Goal: Task Accomplishment & Management: Complete application form

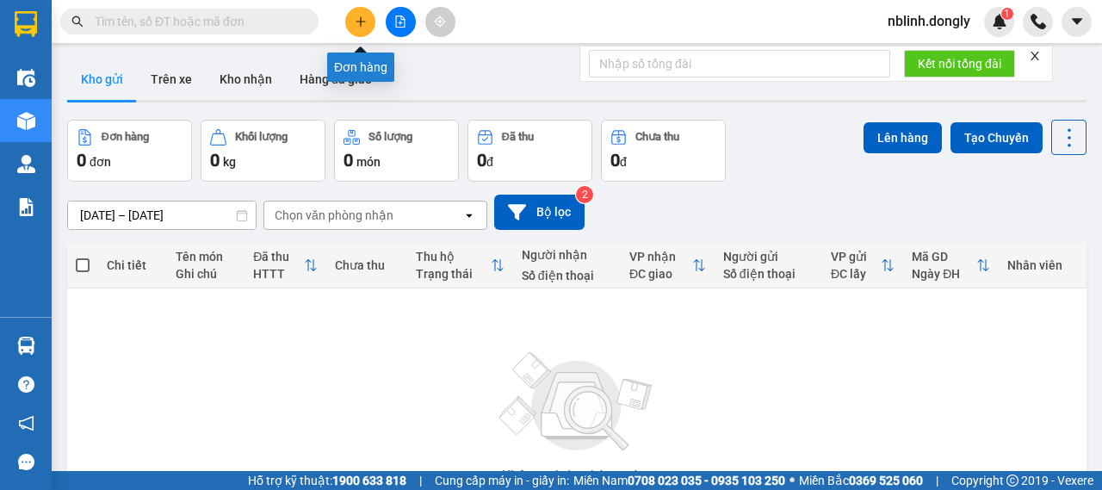
click at [356, 23] on icon "plus" at bounding box center [361, 21] width 12 height 12
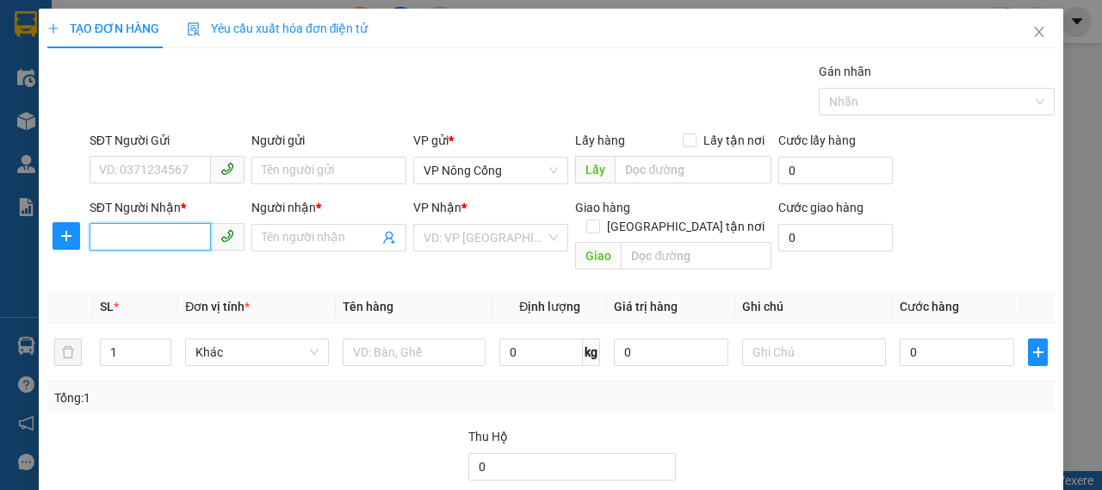
click at [145, 238] on input "SĐT Người Nhận *" at bounding box center [150, 237] width 121 height 28
type input "0969724907"
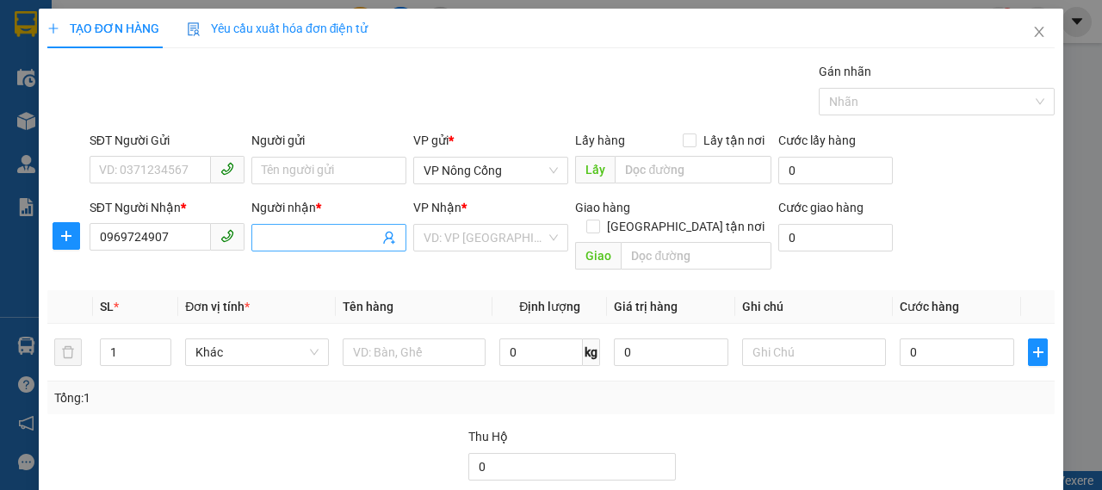
click at [251, 237] on span at bounding box center [328, 238] width 155 height 28
click at [291, 237] on input "Người nhận *" at bounding box center [320, 237] width 117 height 19
type input "Quang"
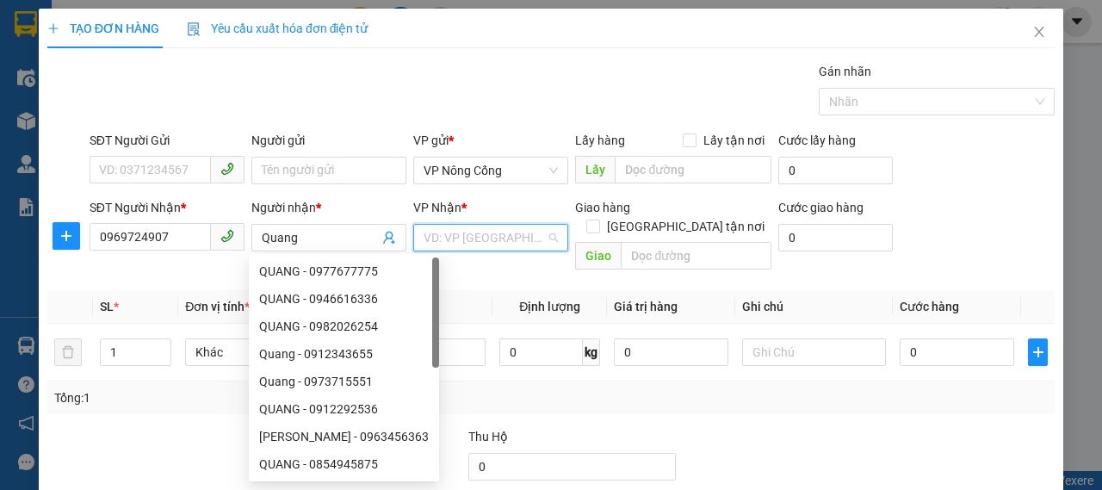
click at [475, 238] on input "search" at bounding box center [485, 238] width 122 height 26
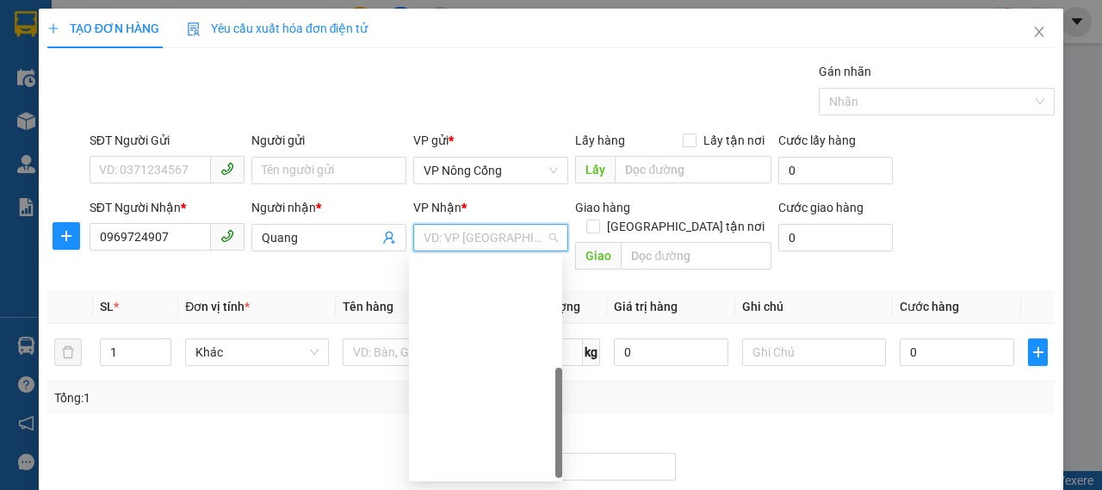
scroll to position [248, 0]
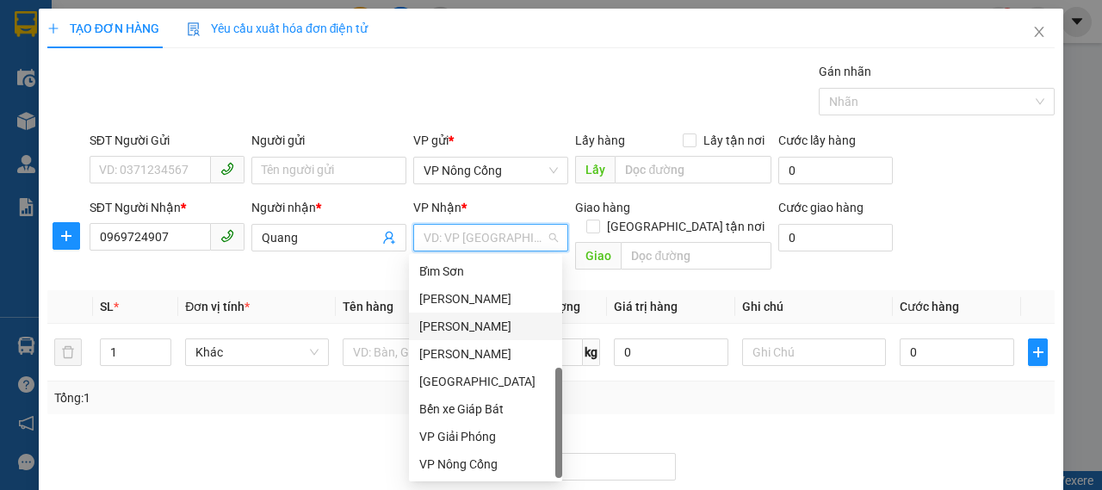
click at [475, 328] on div "[PERSON_NAME]" at bounding box center [485, 326] width 133 height 19
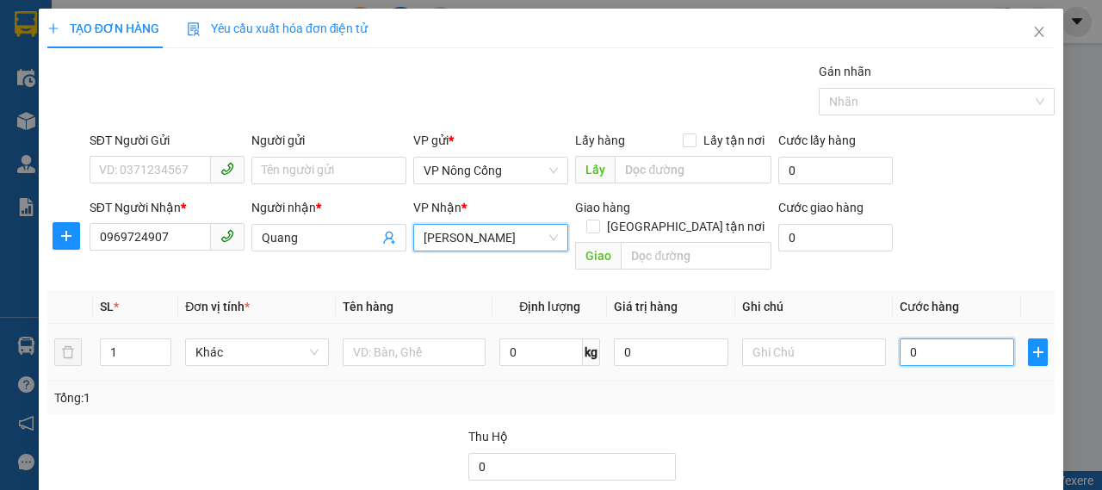
click at [919, 339] on input "0" at bounding box center [957, 352] width 114 height 28
type input "3"
type input "30"
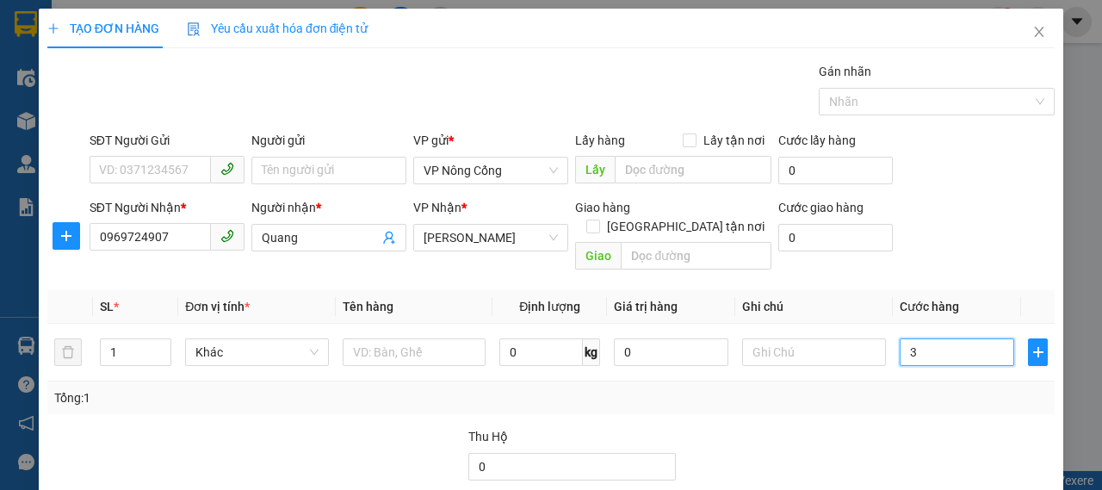
type input "30"
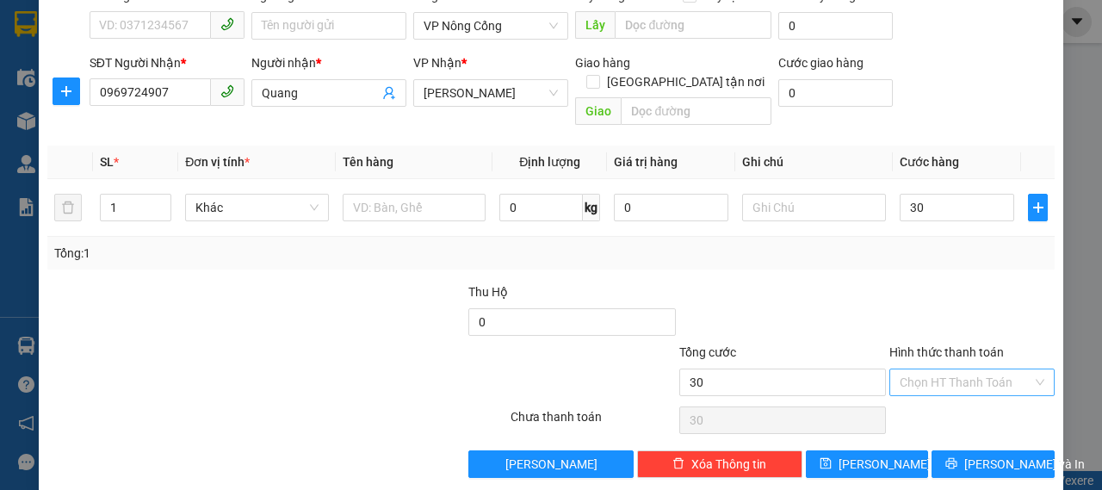
type input "30.000"
click at [973, 369] on input "Hình thức thanh toán" at bounding box center [966, 382] width 133 height 26
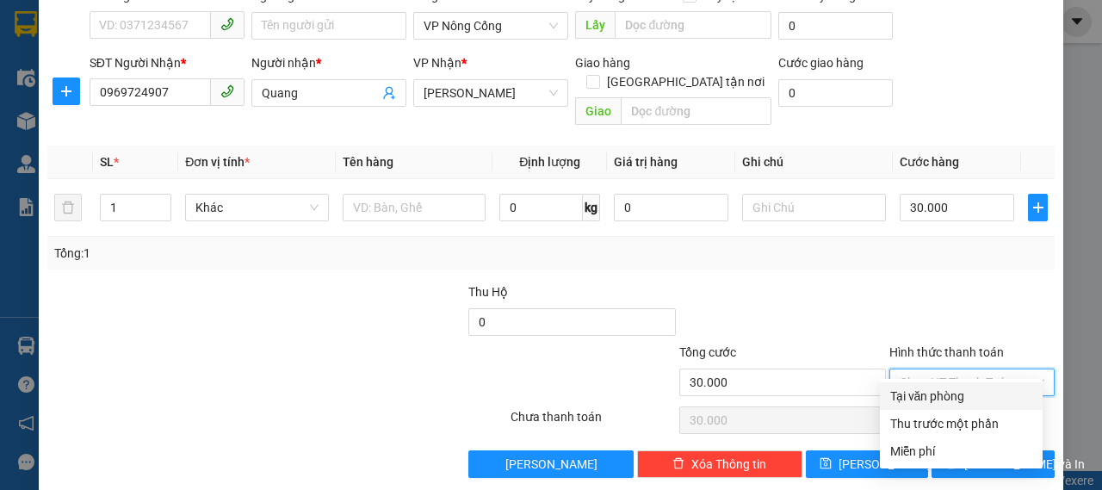
click at [943, 397] on div "Tại văn phòng" at bounding box center [961, 396] width 142 height 19
type input "0"
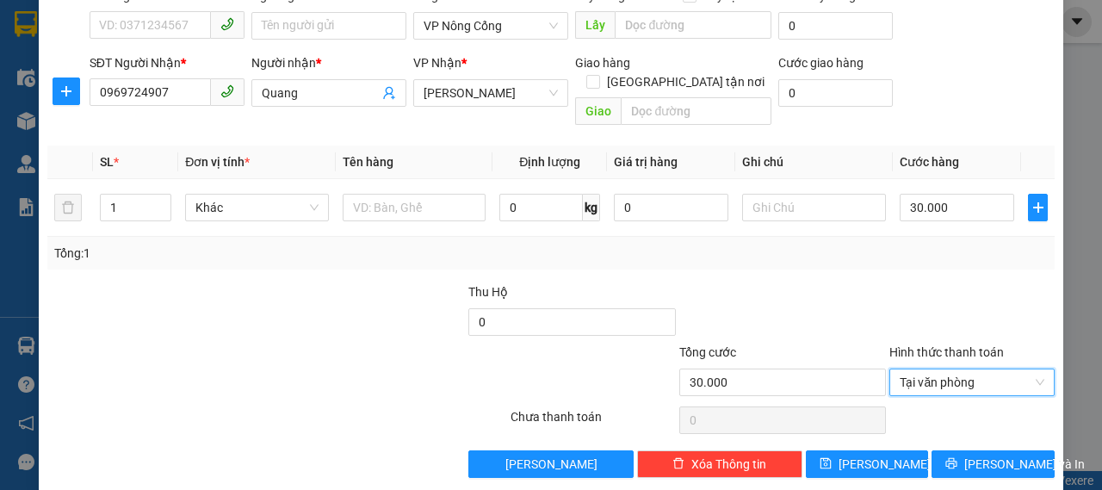
click at [960, 428] on div "Transit Pickup Surcharge Ids Transit Deliver Surcharge Ids Transit Deliver Surc…" at bounding box center [550, 197] width 1007 height 560
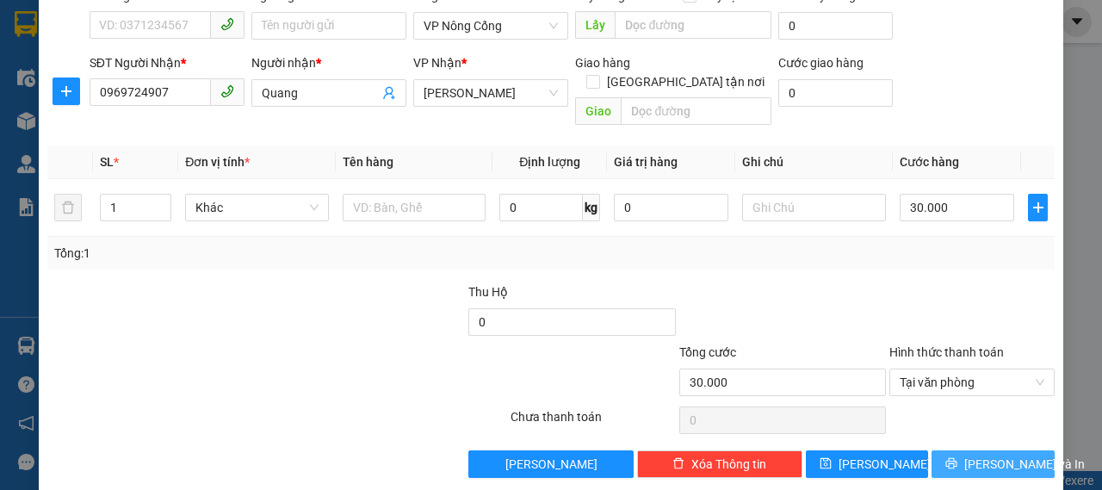
click at [966, 455] on button "[PERSON_NAME] và In" at bounding box center [992, 464] width 123 height 28
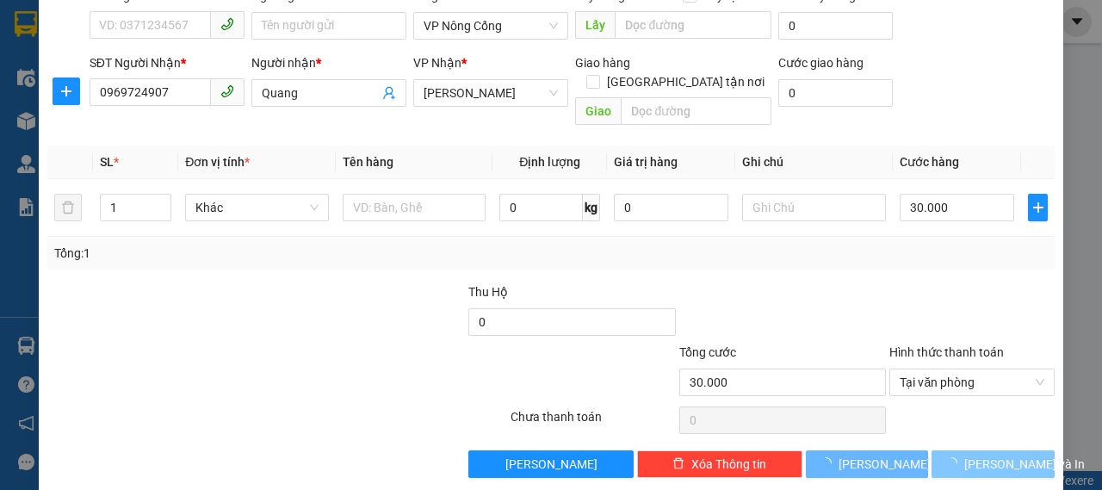
click at [963, 445] on main at bounding box center [551, 235] width 1102 height 471
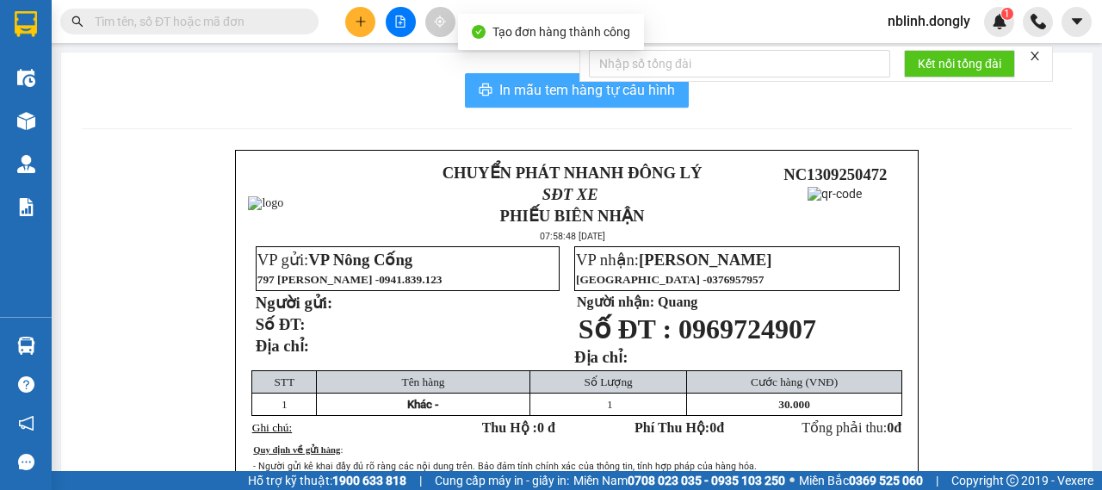
click at [541, 90] on span "In mẫu tem hàng tự cấu hình" at bounding box center [587, 90] width 176 height 22
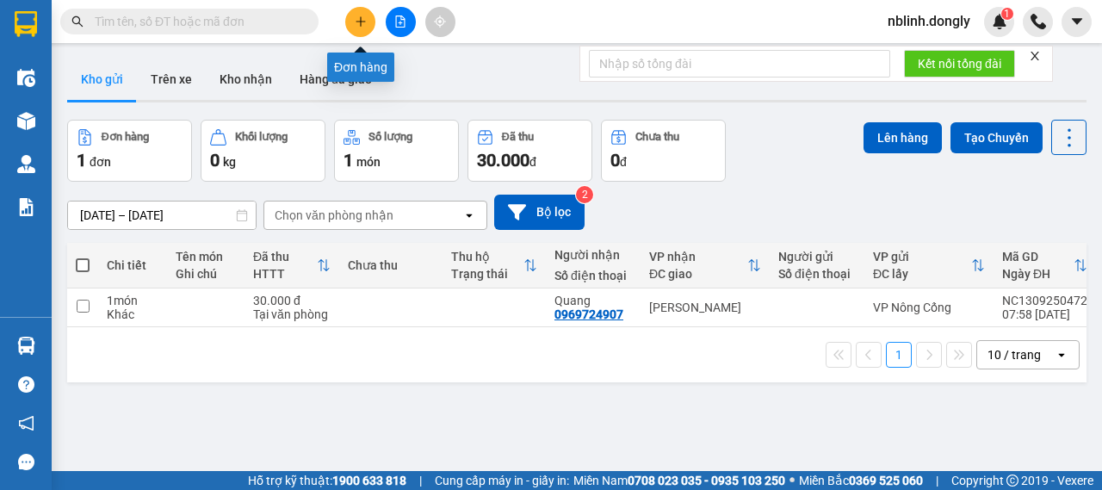
click at [362, 27] on icon "plus" at bounding box center [361, 21] width 12 height 12
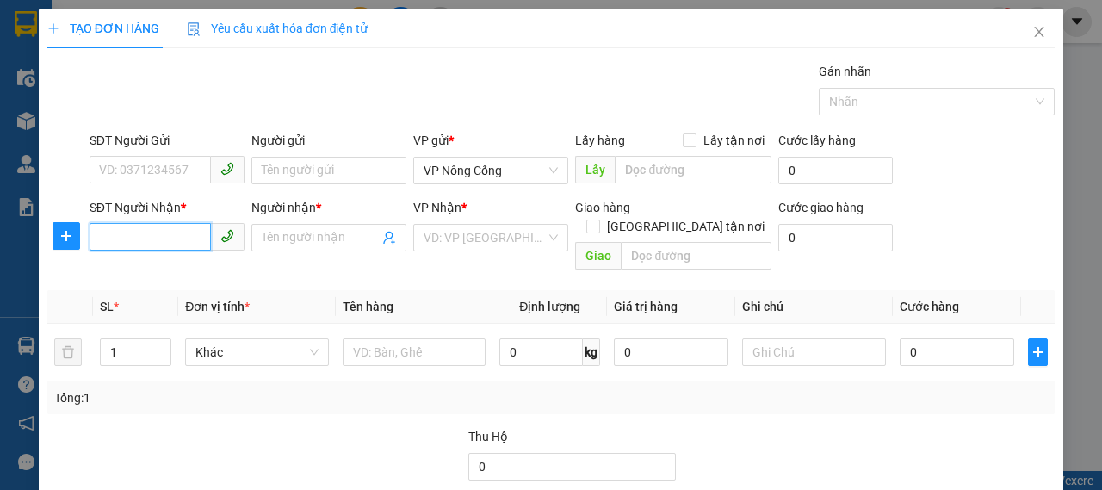
drag, startPoint x: 157, startPoint y: 238, endPoint x: 1035, endPoint y: 295, distance: 880.0
click at [163, 237] on input "SĐT Người Nhận *" at bounding box center [150, 237] width 121 height 28
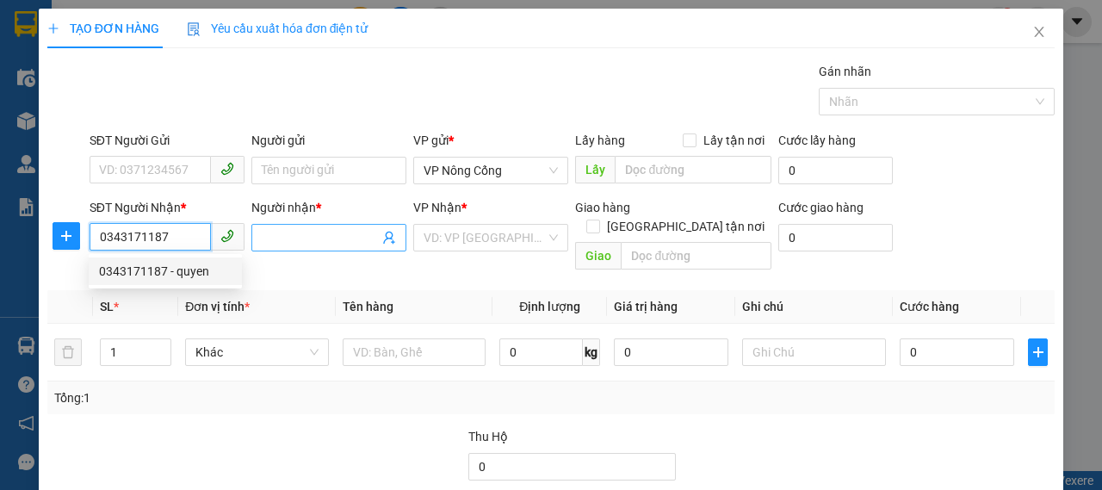
type input "0343171187"
click at [328, 237] on input "Người nhận *" at bounding box center [320, 237] width 117 height 19
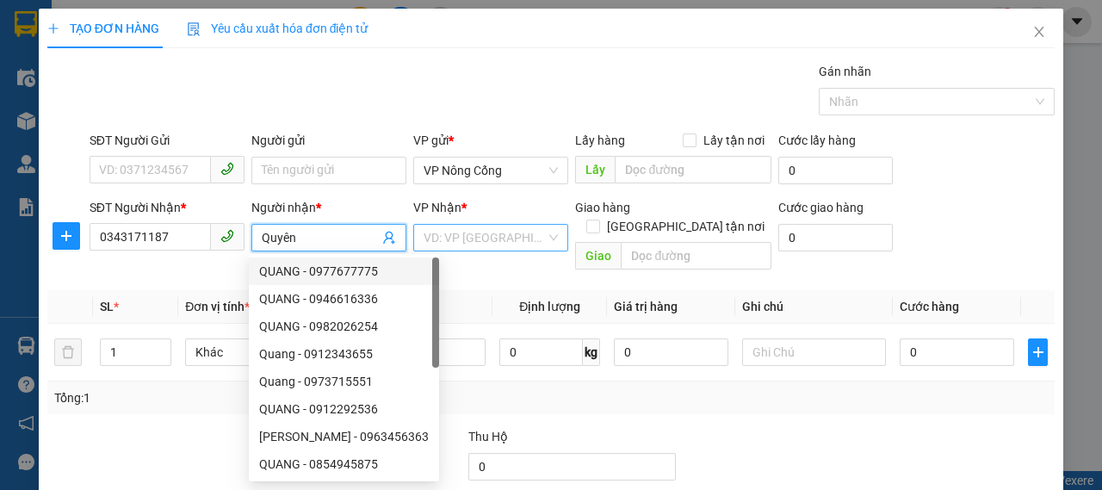
type input "Quyên"
click at [479, 228] on input "search" at bounding box center [485, 238] width 122 height 26
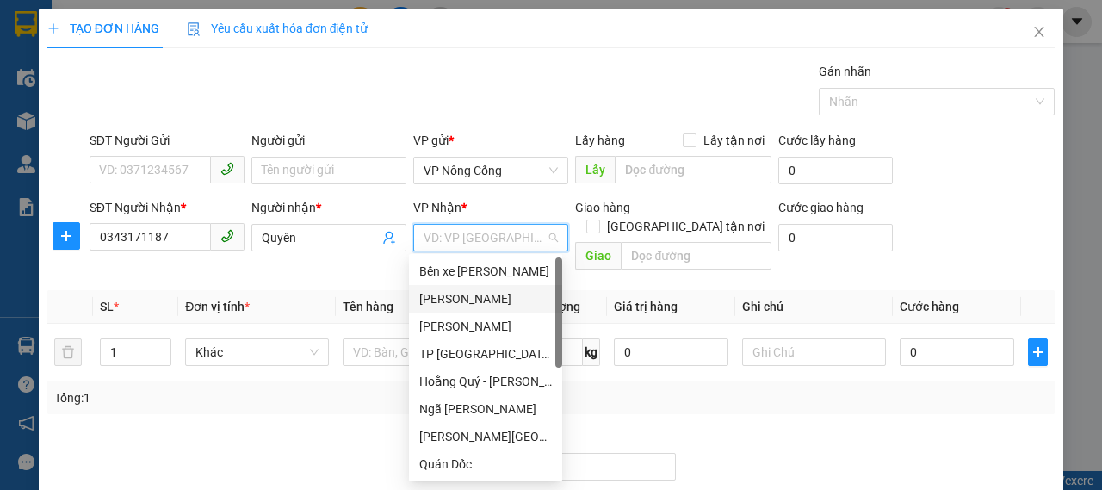
click at [479, 295] on div "[PERSON_NAME]" at bounding box center [485, 298] width 133 height 19
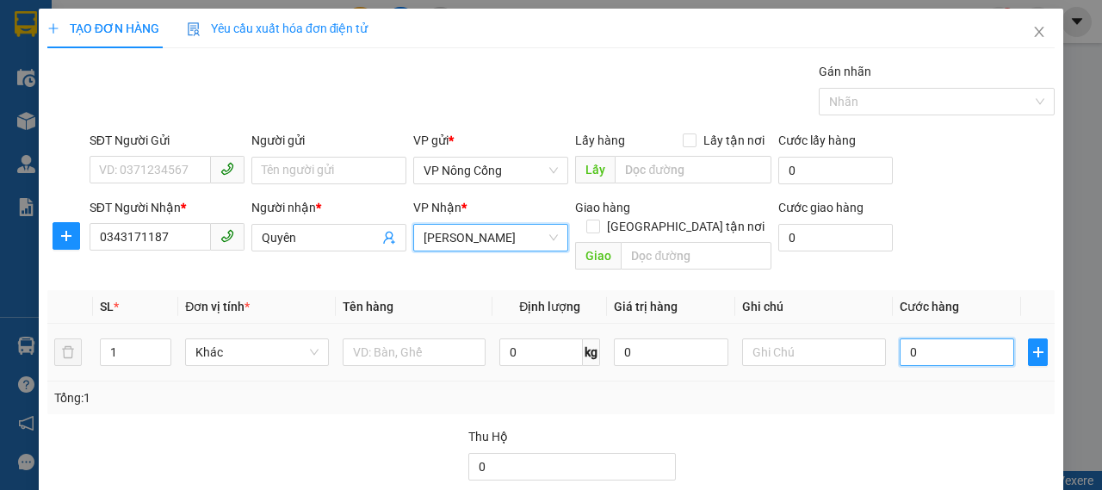
click at [976, 338] on input "0" at bounding box center [957, 352] width 114 height 28
type input "3"
type input "30"
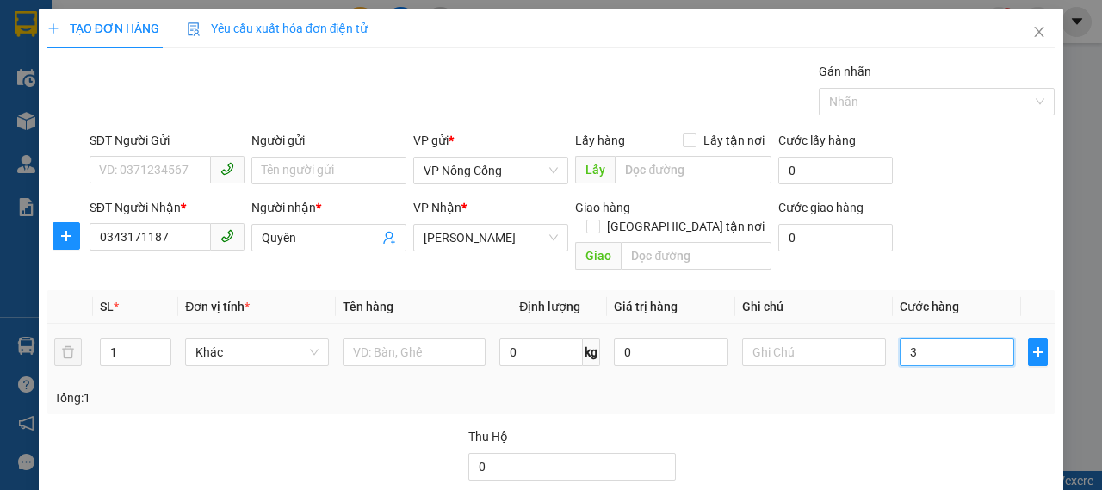
type input "30"
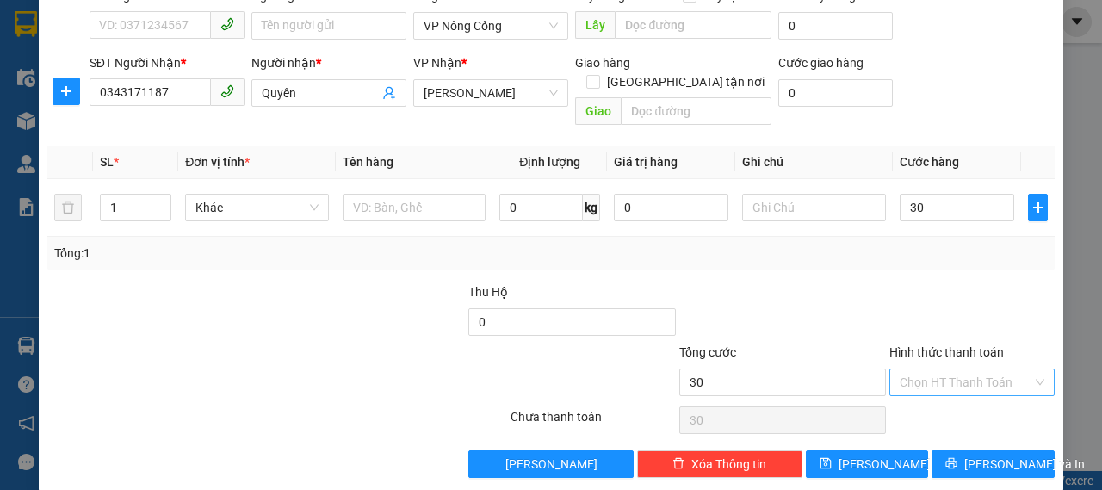
click at [923, 369] on input "Hình thức thanh toán" at bounding box center [966, 382] width 133 height 26
type input "30.000"
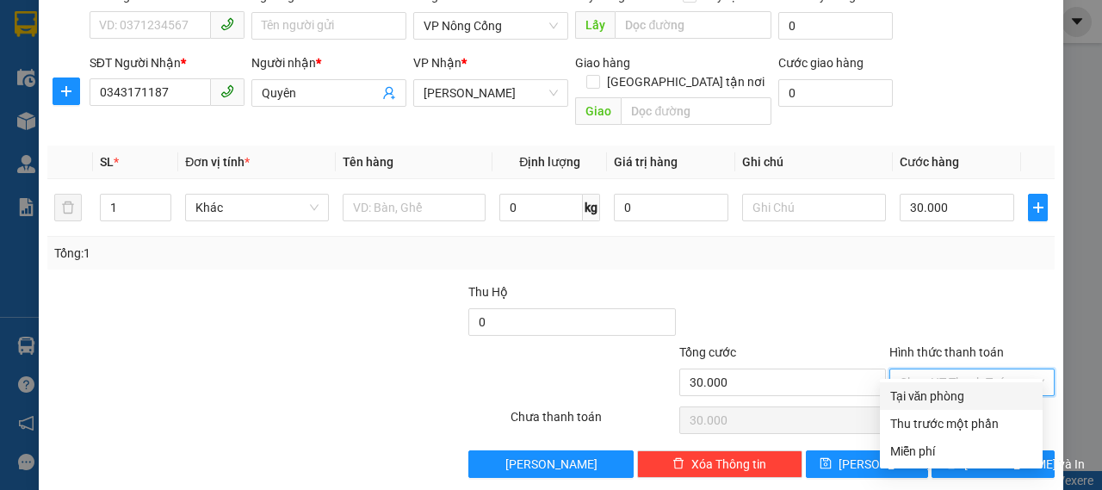
click at [933, 397] on div "Tại văn phòng" at bounding box center [961, 396] width 142 height 19
type input "0"
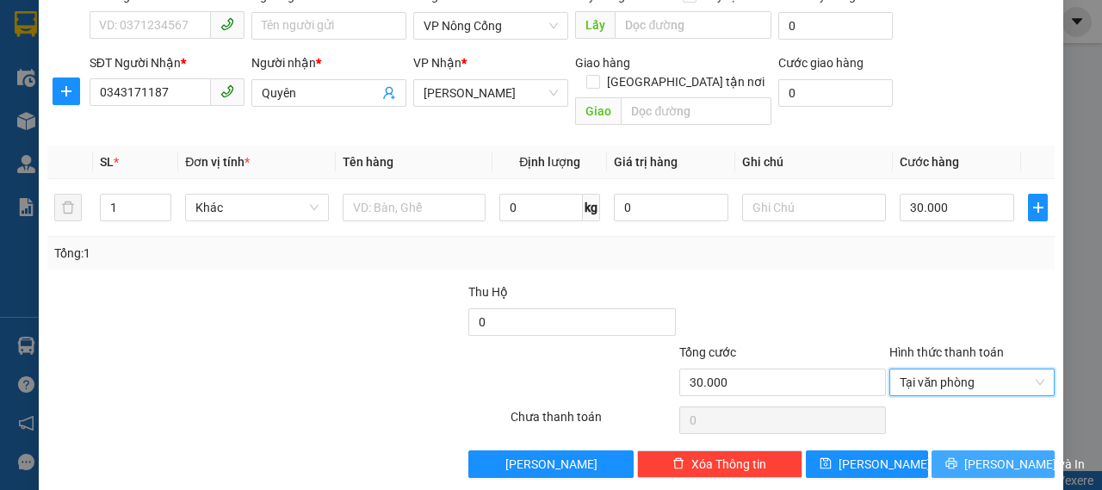
click at [974, 455] on span "[PERSON_NAME] và In" at bounding box center [1024, 464] width 121 height 19
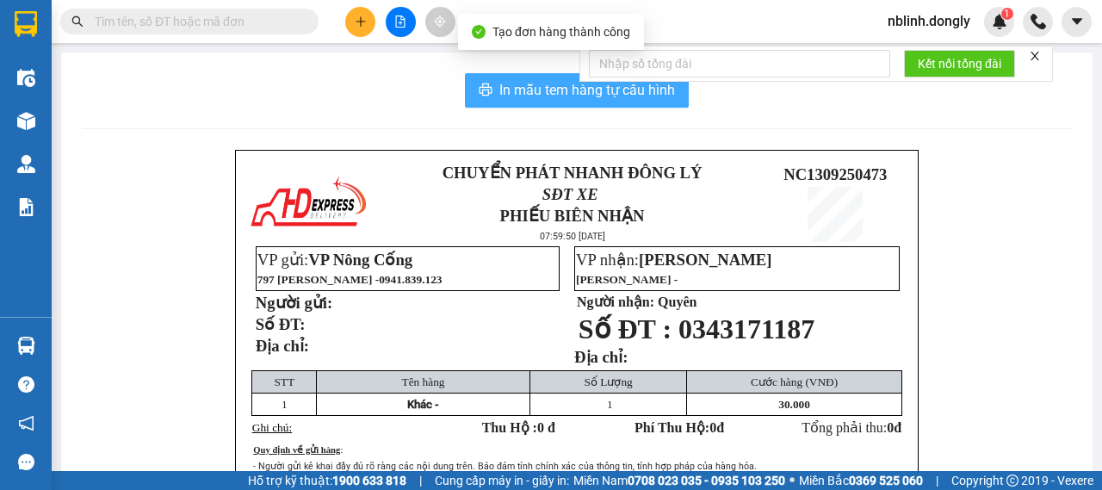
click at [529, 83] on span "In mẫu tem hàng tự cấu hình" at bounding box center [587, 90] width 176 height 22
